Goal: Transaction & Acquisition: Purchase product/service

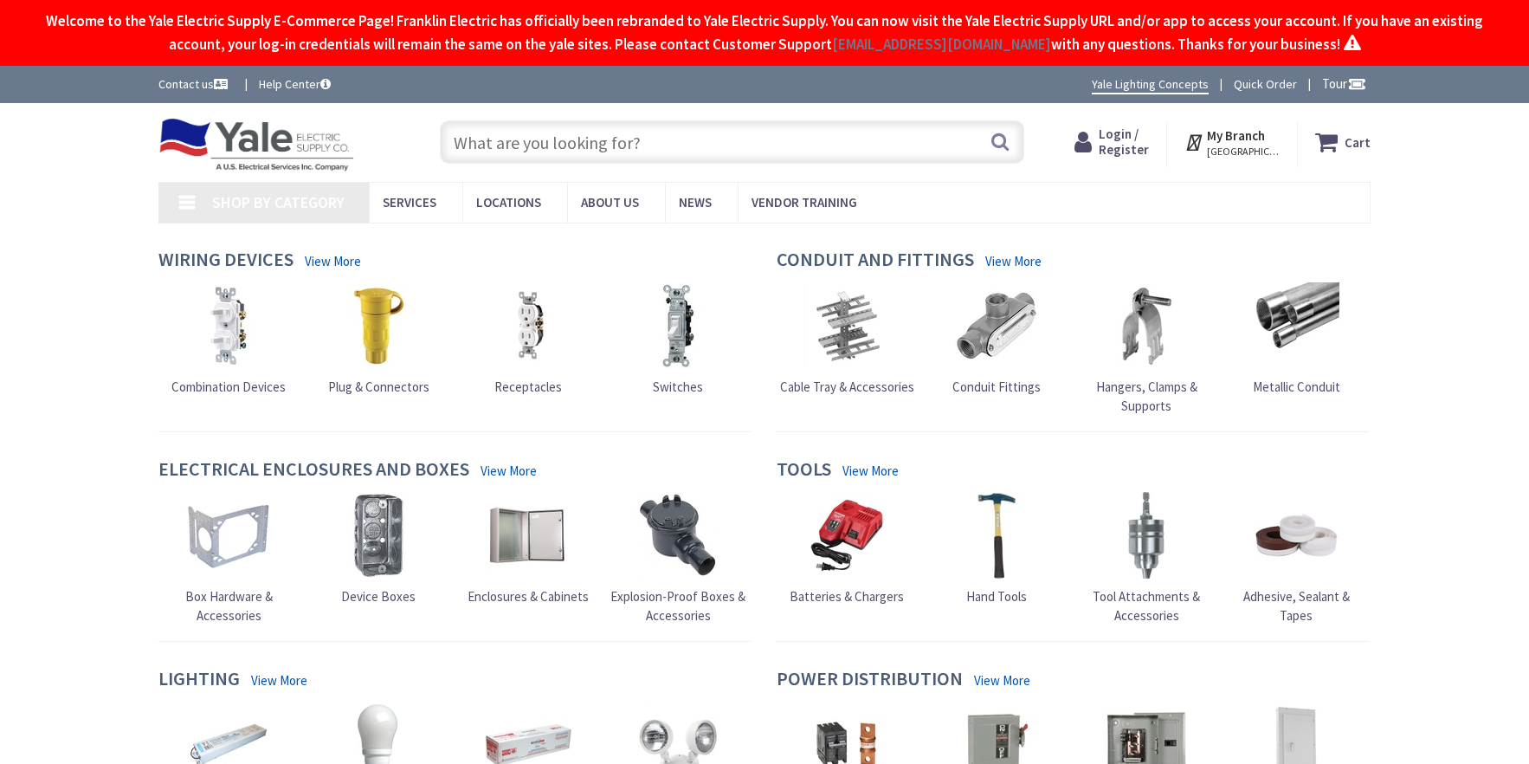
type input "[GEOGRAPHIC_DATA], [GEOGRAPHIC_DATA]"
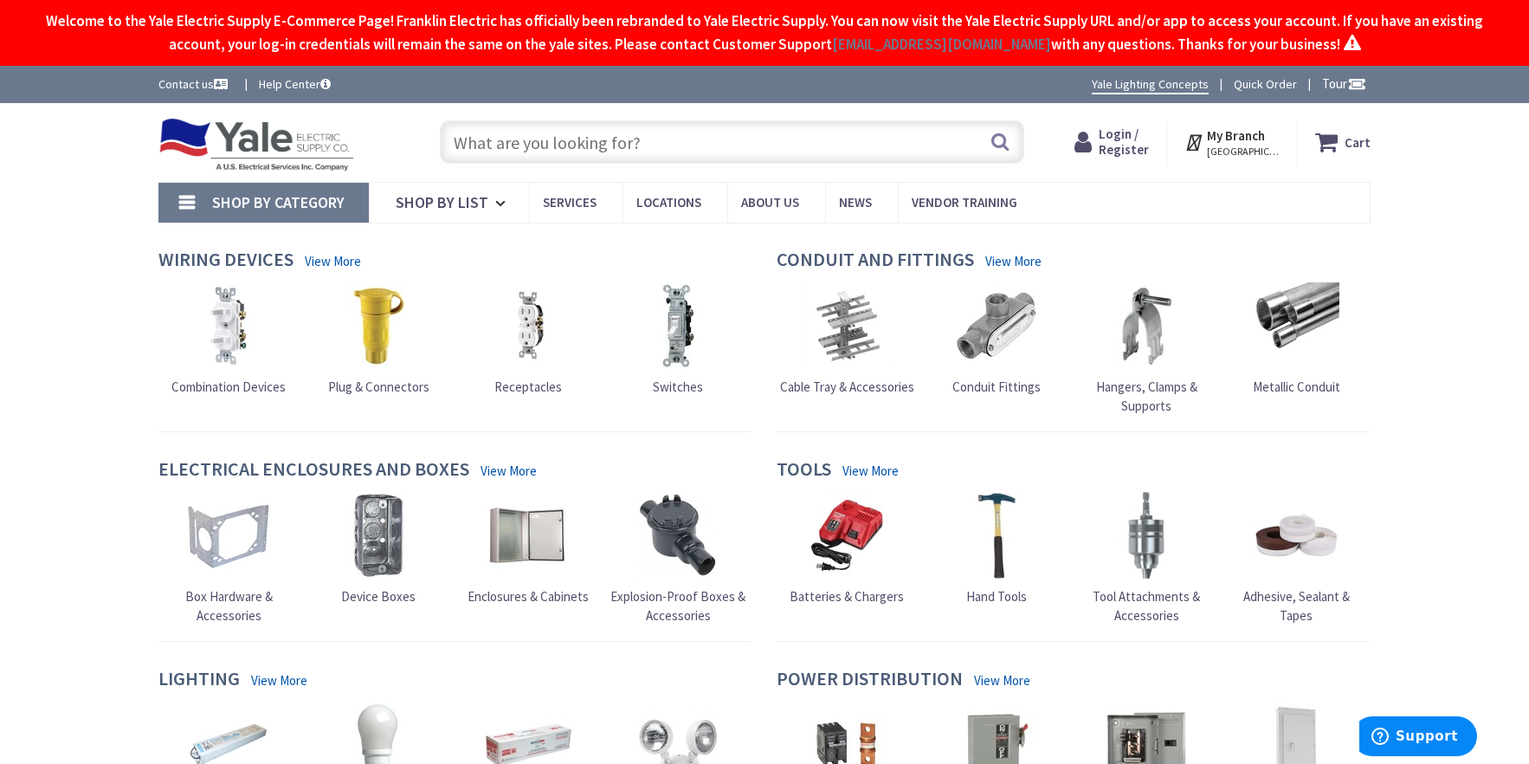
click at [530, 373] on link "Receptacles" at bounding box center [528, 338] width 87 height 113
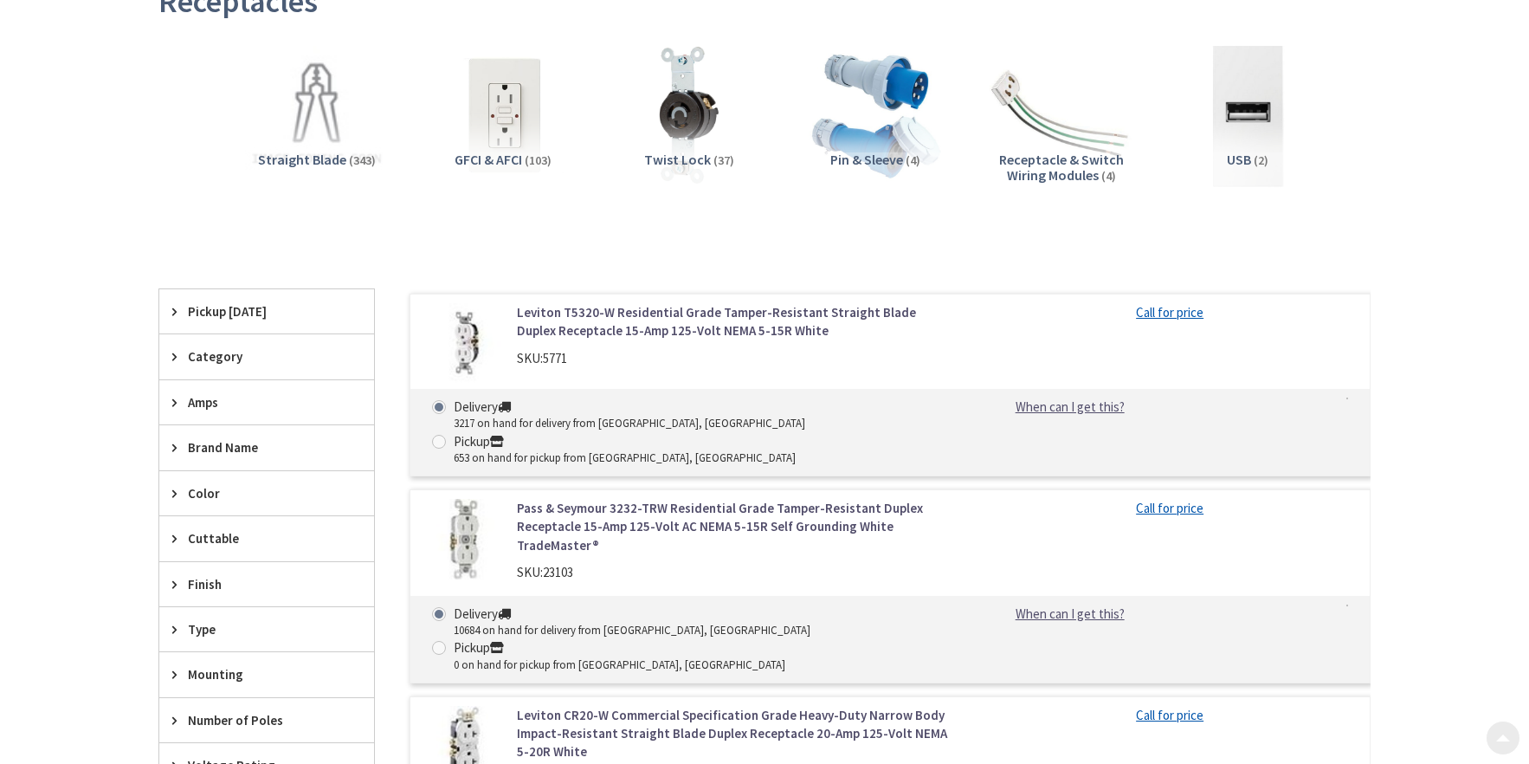
scroll to position [281, 0]
click at [695, 343] on div "Leviton T5320-W Residential Grade Tamper-Resistant Straight Blade Duplex Recept…" at bounding box center [737, 338] width 467 height 73
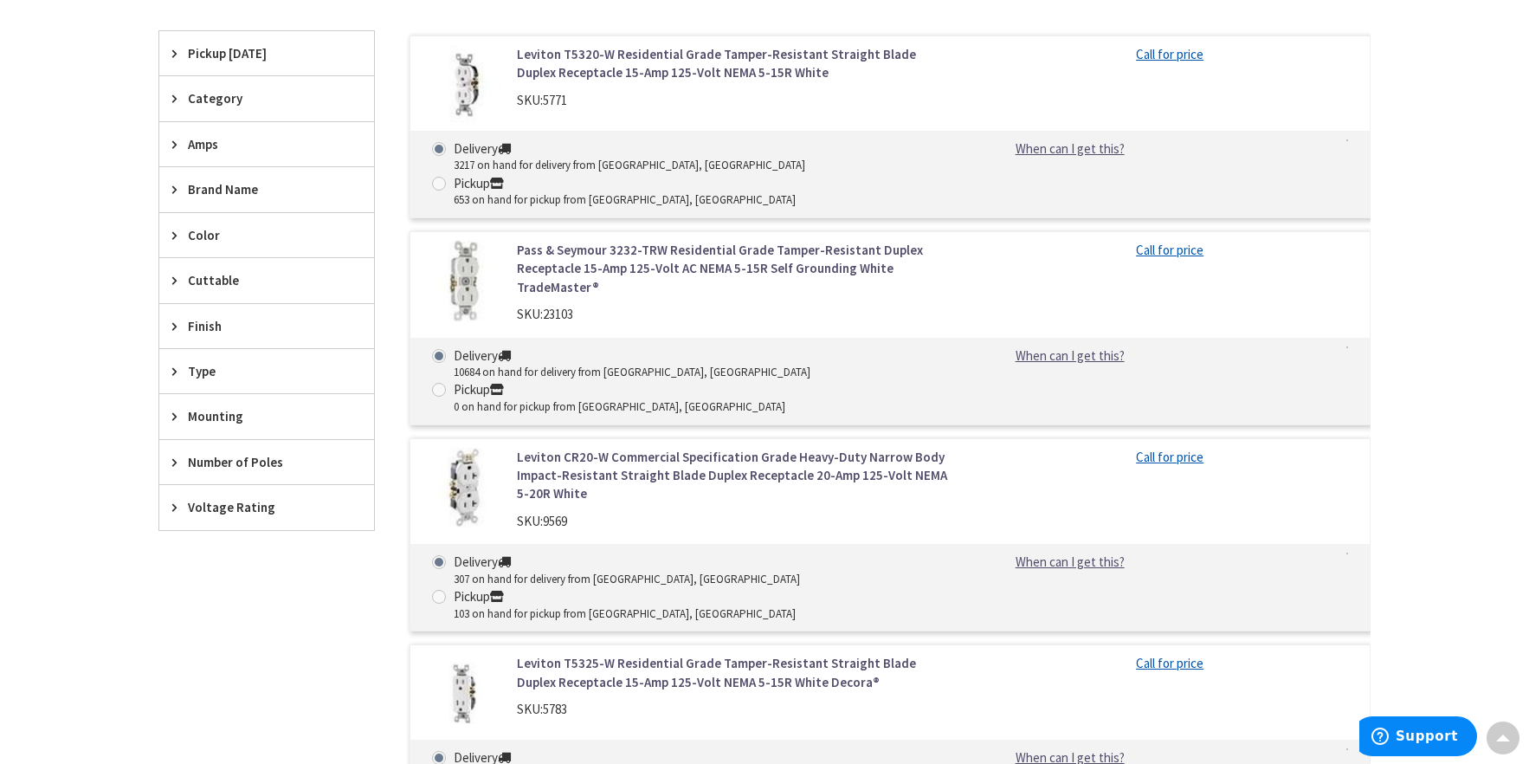
scroll to position [540, 0]
click at [560, 239] on link "Pass & Seymour 3232-TRW Residential Grade Tamper-Resistant Duplex Receptacle 15…" at bounding box center [737, 266] width 441 height 55
